Goal: Find specific page/section: Find specific page/section

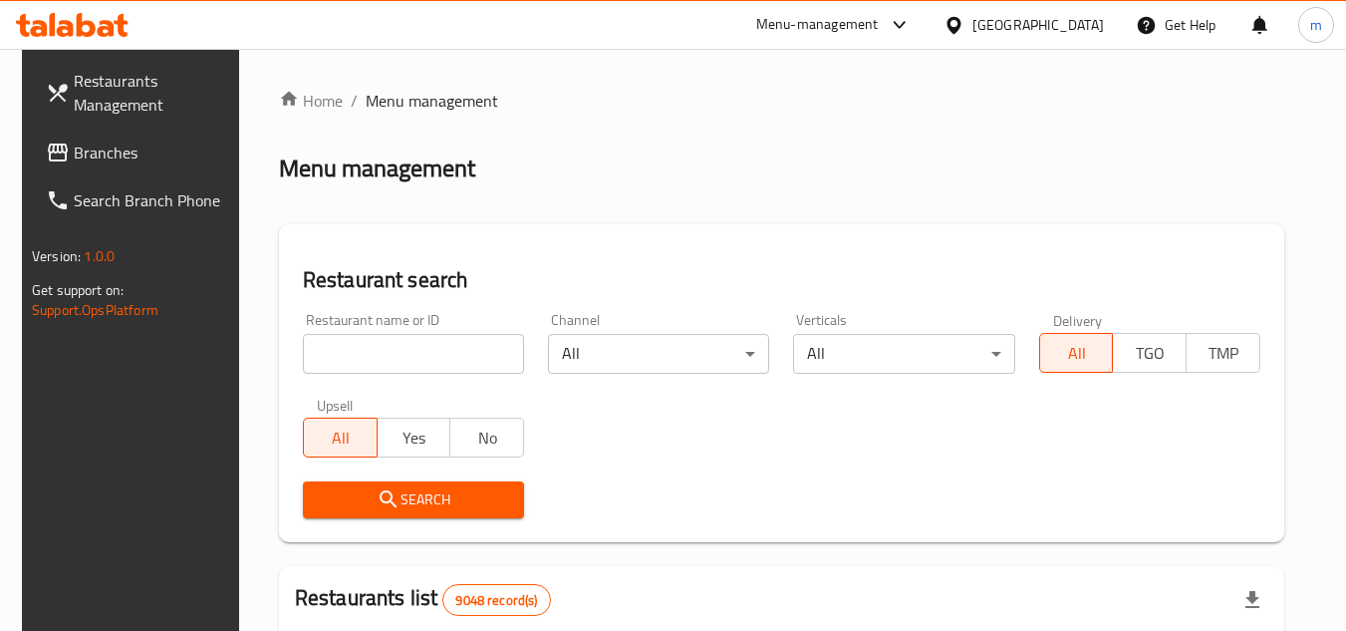
drag, startPoint x: 1083, startPoint y: 31, endPoint x: 1048, endPoint y: 13, distance: 39.2
click at [1083, 31] on div "[GEOGRAPHIC_DATA]" at bounding box center [1037, 25] width 131 height 22
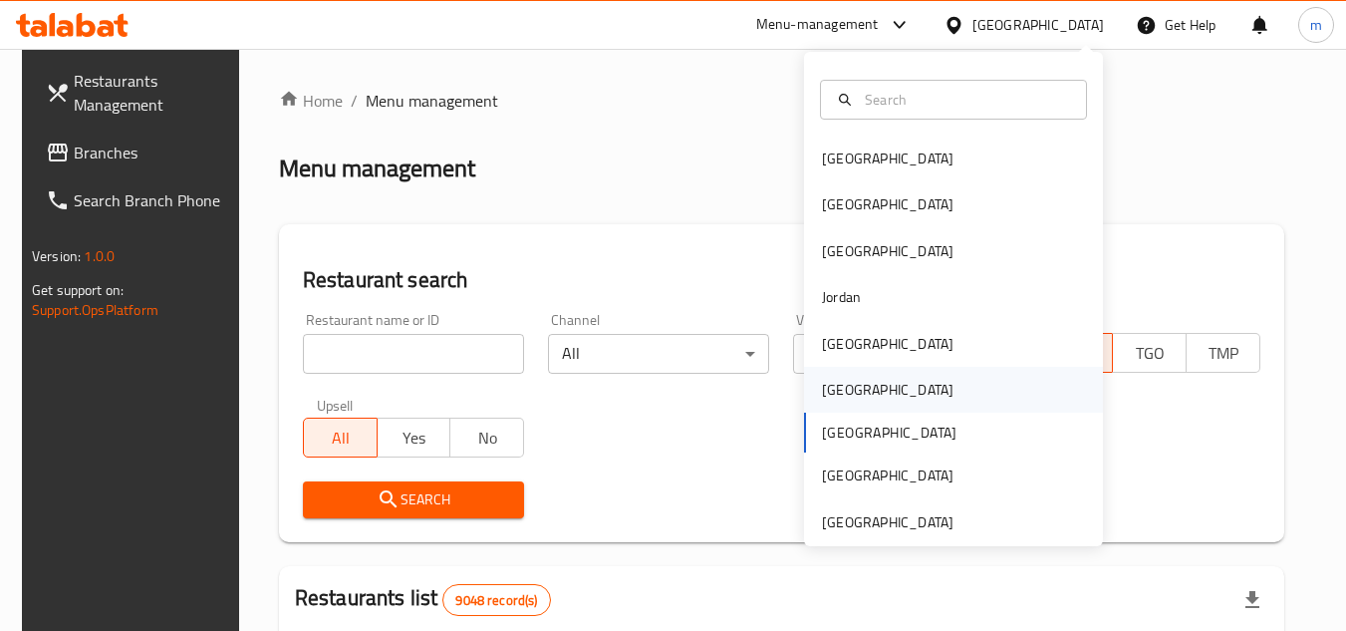
click at [823, 386] on div "[GEOGRAPHIC_DATA]" at bounding box center [887, 390] width 131 height 22
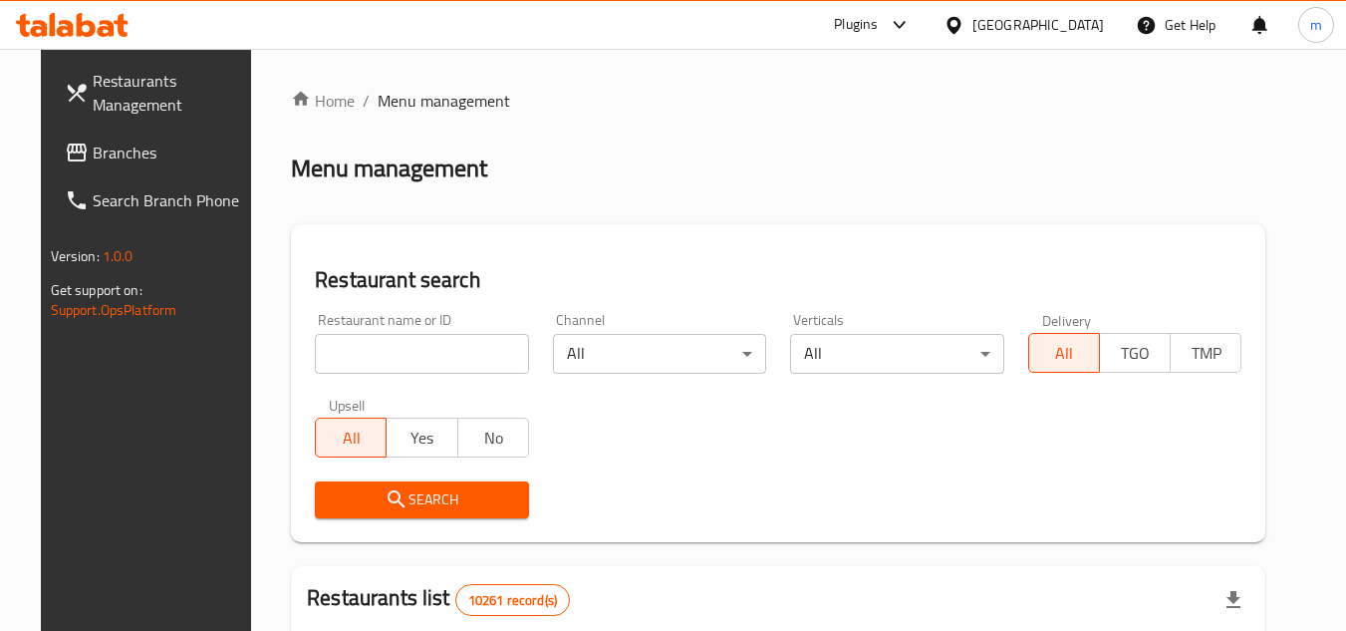
click at [108, 153] on span "Branches" at bounding box center [171, 152] width 157 height 24
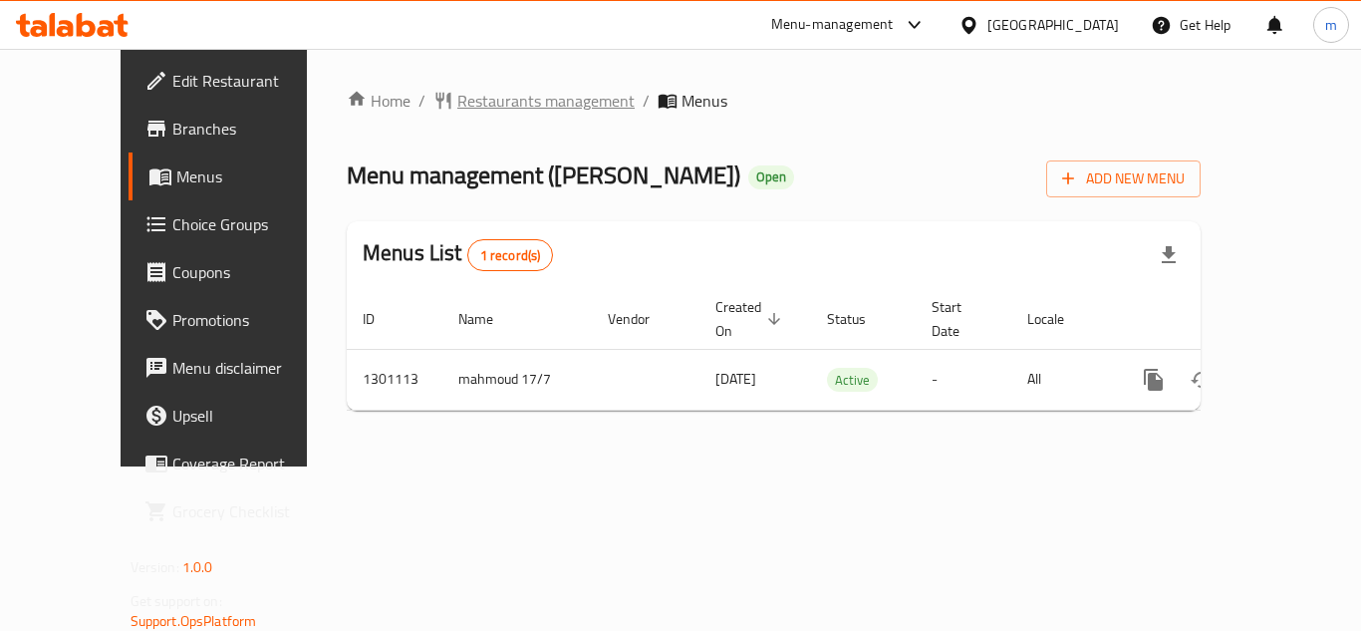
click at [491, 89] on span "Restaurants management" at bounding box center [545, 101] width 177 height 24
click at [457, 101] on span "Restaurants management" at bounding box center [545, 102] width 177 height 24
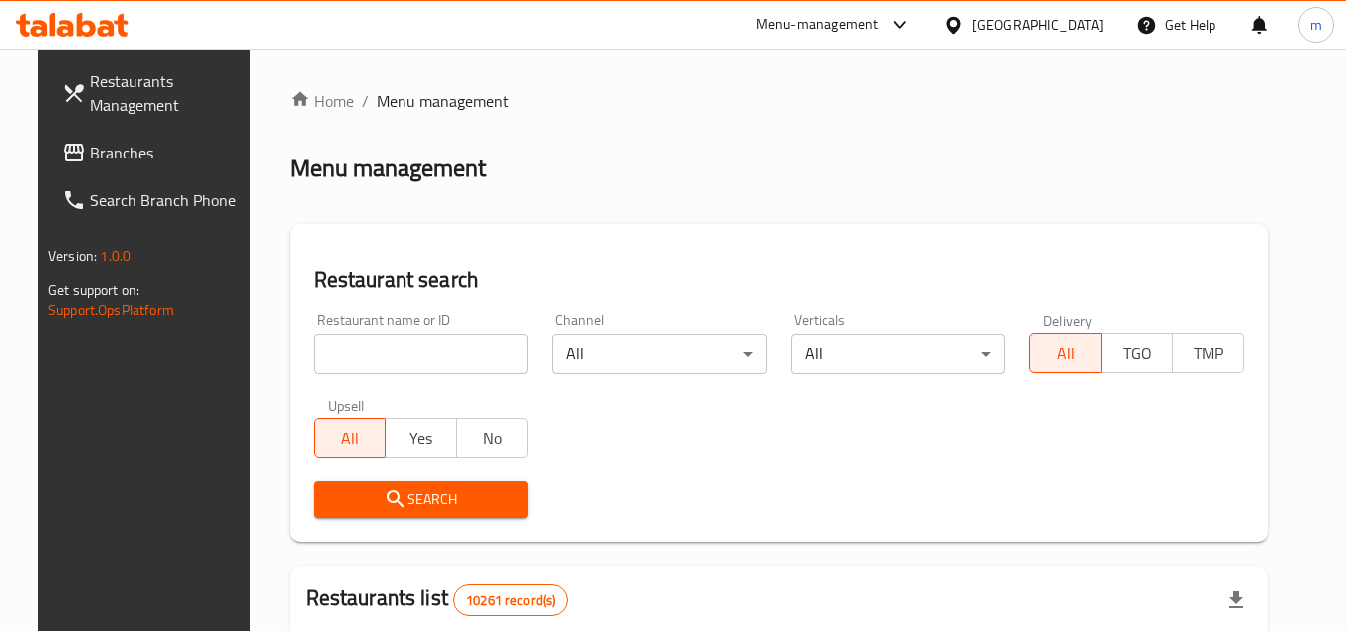
click at [371, 361] on input "search" at bounding box center [421, 354] width 215 height 40
paste input "701902"
type input "701902"
click button "Search" at bounding box center [421, 499] width 215 height 37
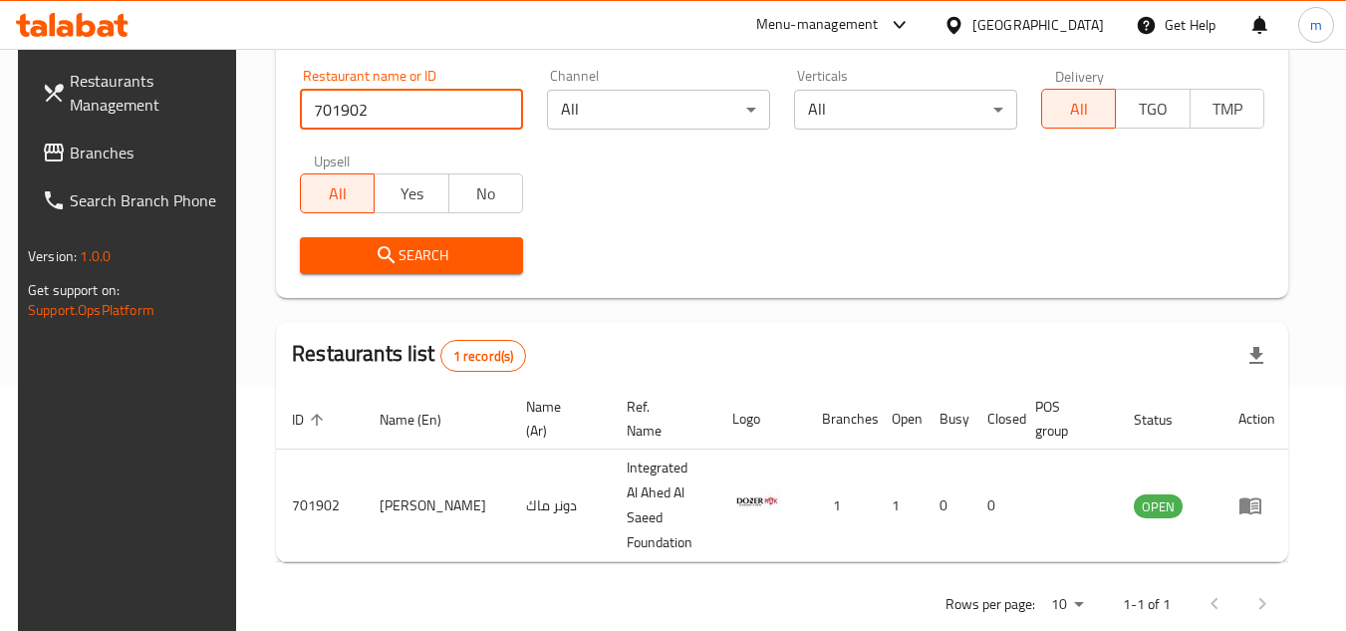
scroll to position [258, 0]
